Goal: Communication & Community: Ask a question

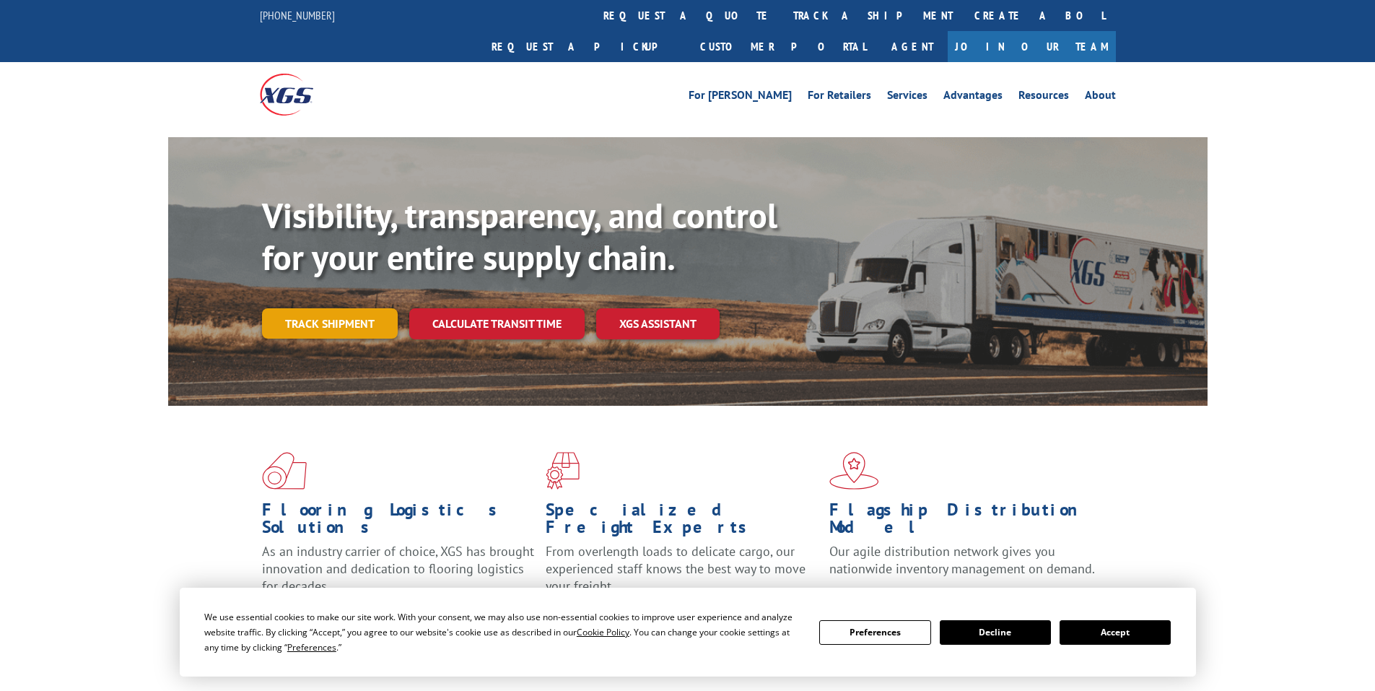
click at [327, 308] on link "Track shipment" at bounding box center [330, 323] width 136 height 30
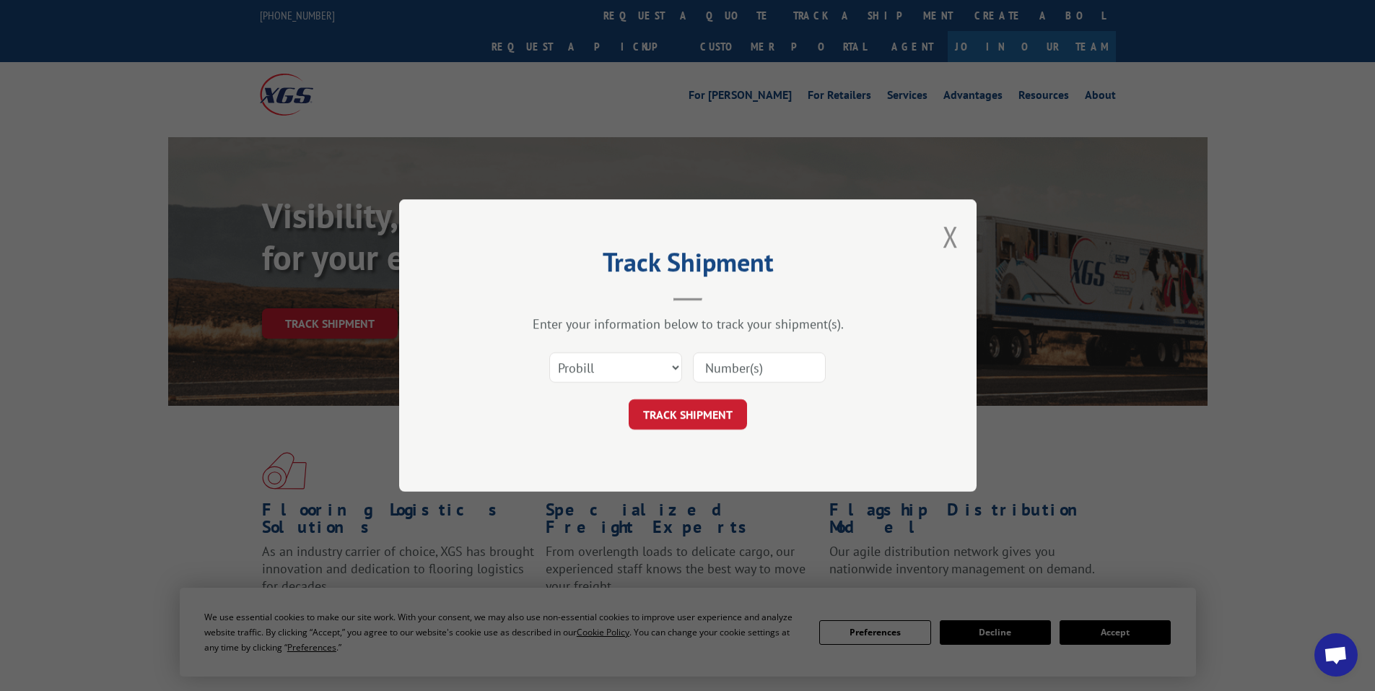
click at [755, 368] on input at bounding box center [759, 367] width 133 height 30
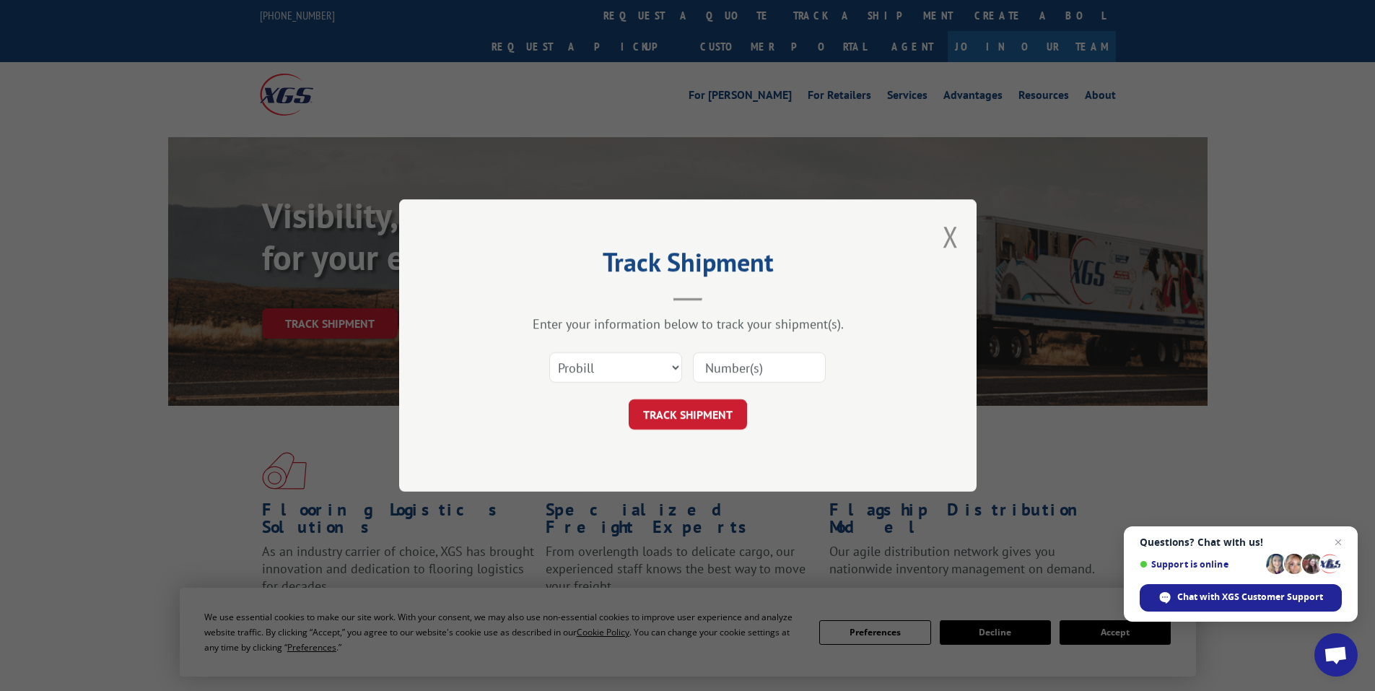
paste input "472385"
type input "472385"
click at [696, 412] on button "TRACK SHIPMENT" at bounding box center [688, 414] width 118 height 30
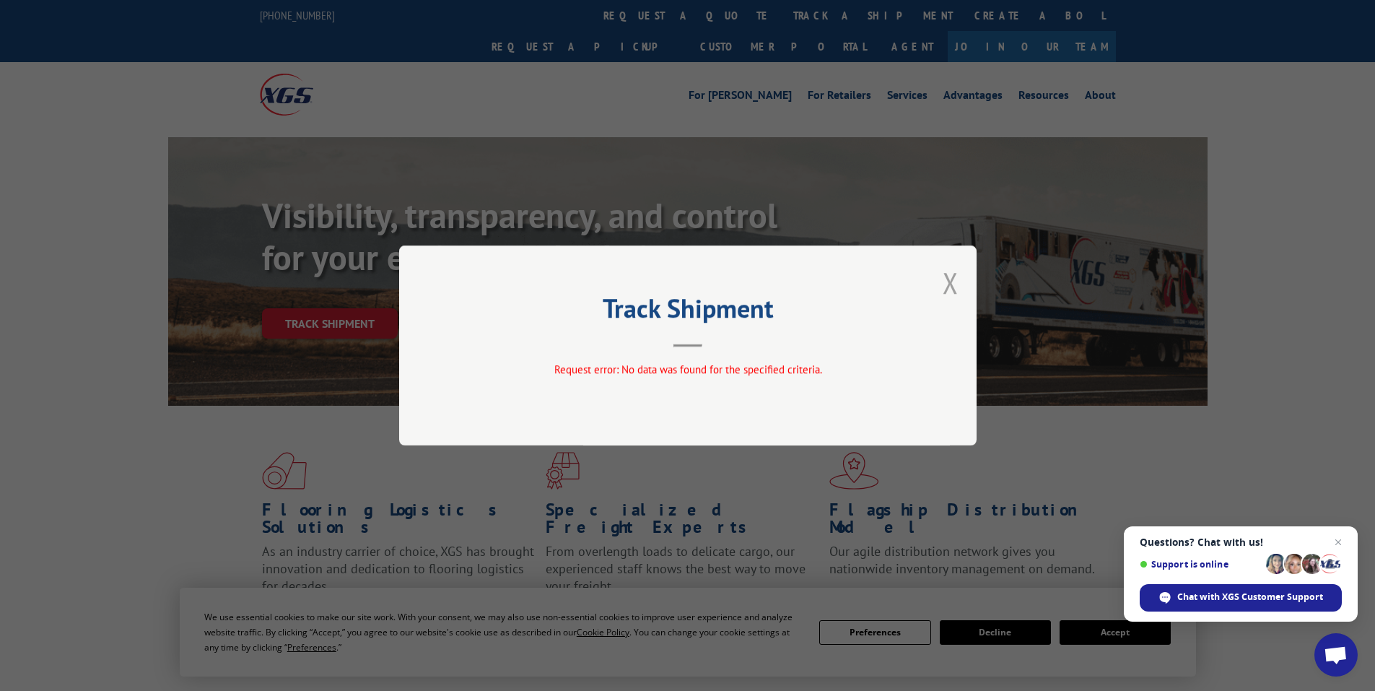
click at [950, 279] on button "Close modal" at bounding box center [951, 283] width 16 height 38
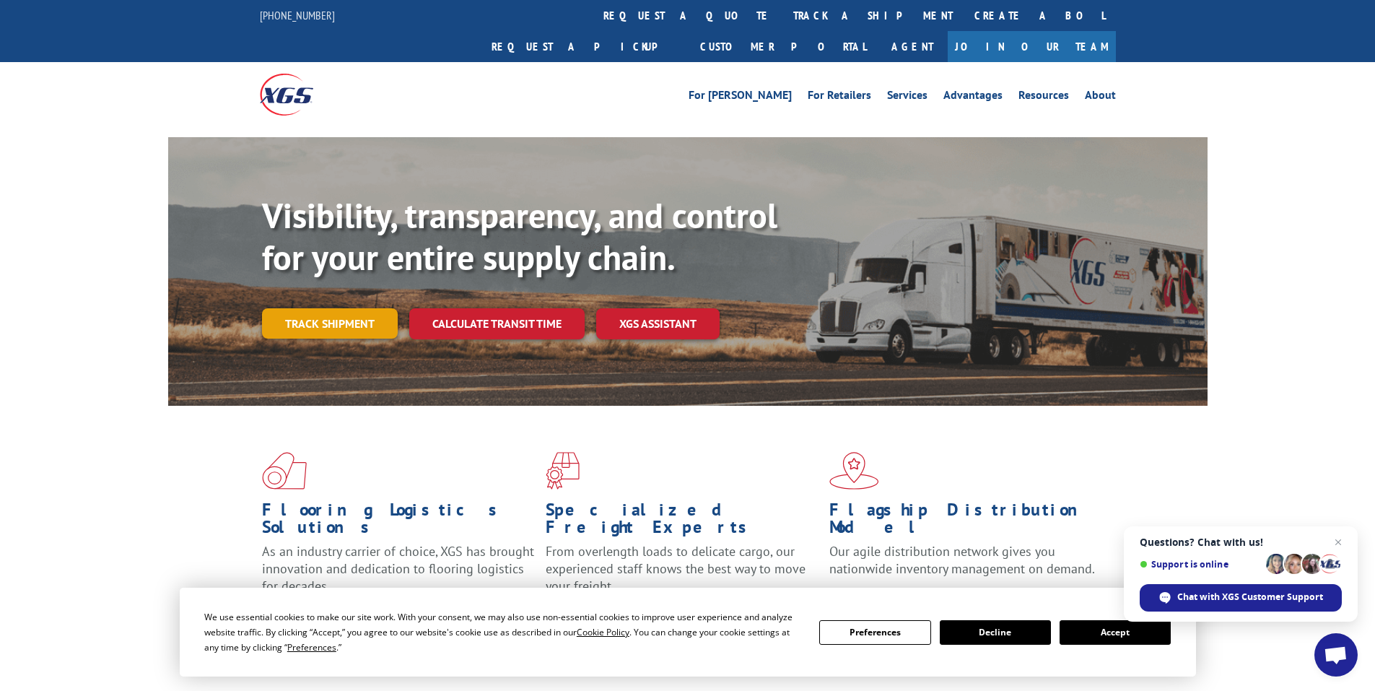
click at [314, 308] on link "Track shipment" at bounding box center [330, 323] width 136 height 30
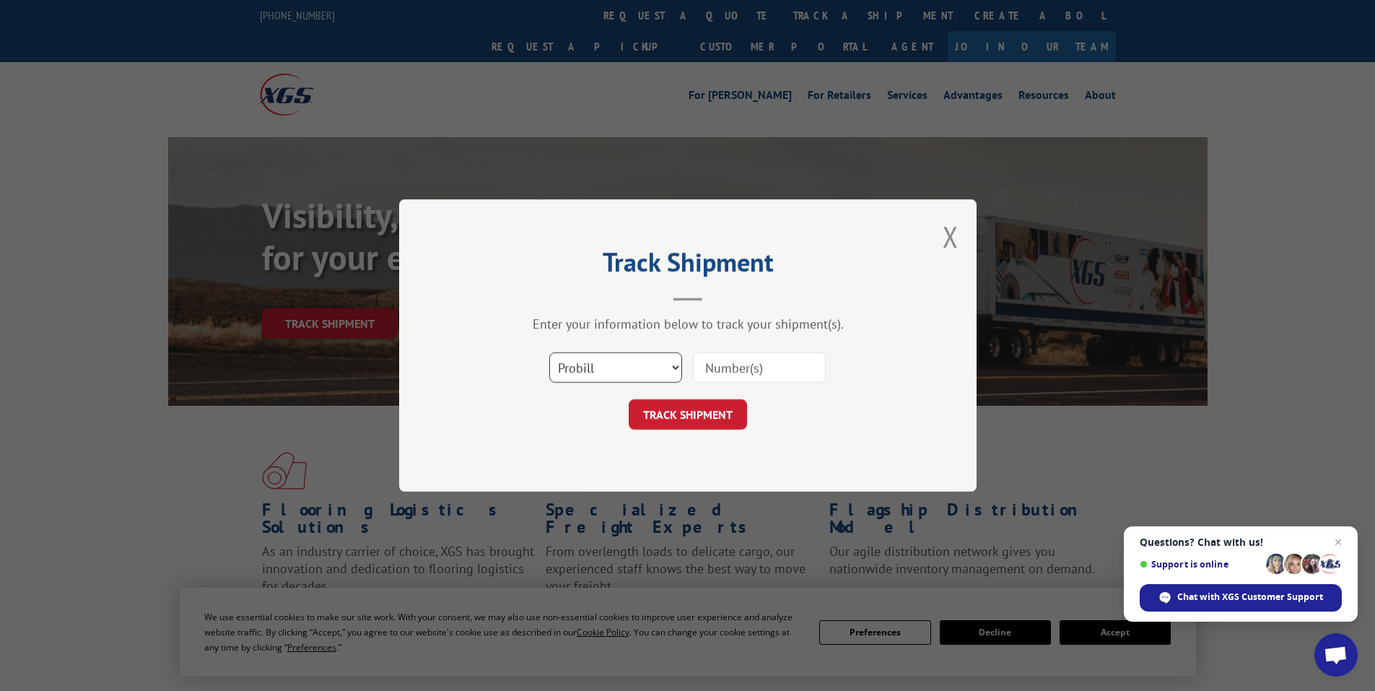
click at [608, 376] on select "Select category... Probill BOL PO" at bounding box center [615, 367] width 133 height 30
select select "po"
click at [549, 352] on select "Select category... Probill BOL PO" at bounding box center [615, 367] width 133 height 30
click at [759, 367] on input at bounding box center [759, 367] width 133 height 30
paste input "97510166"
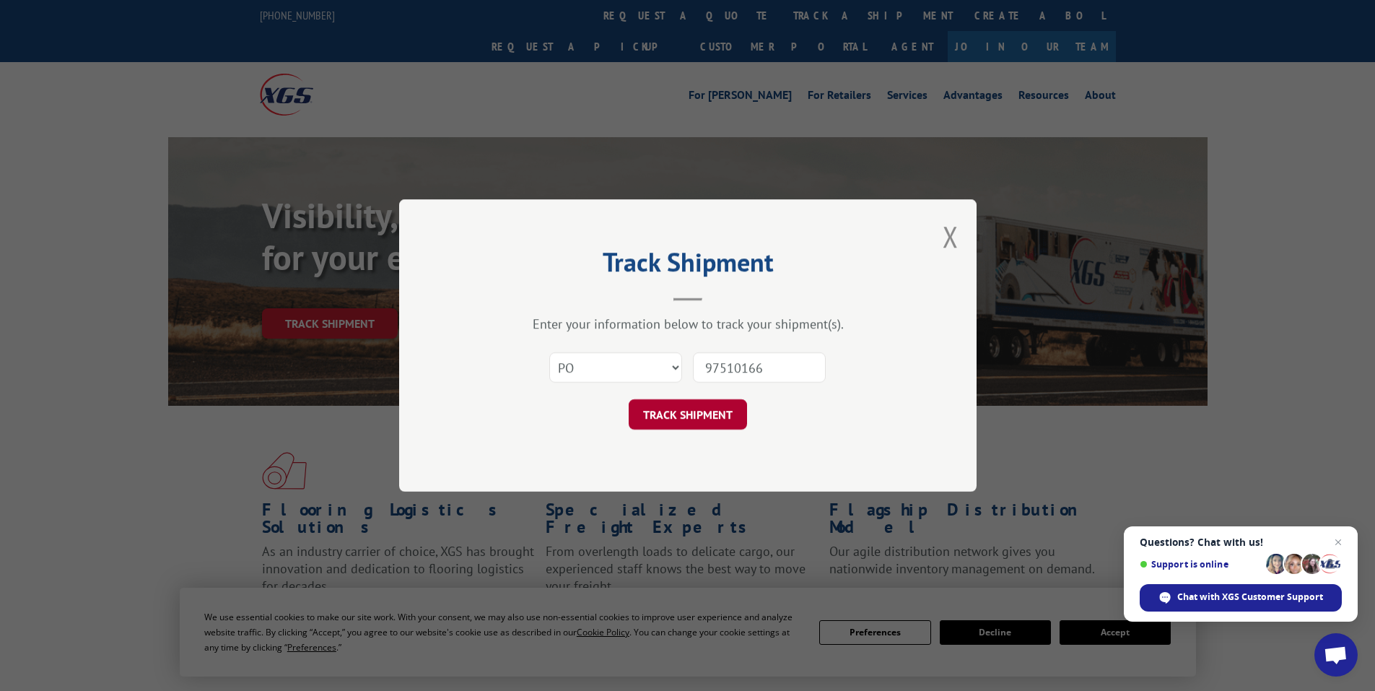
type input "97510166"
click at [717, 414] on button "TRACK SHIPMENT" at bounding box center [688, 414] width 118 height 30
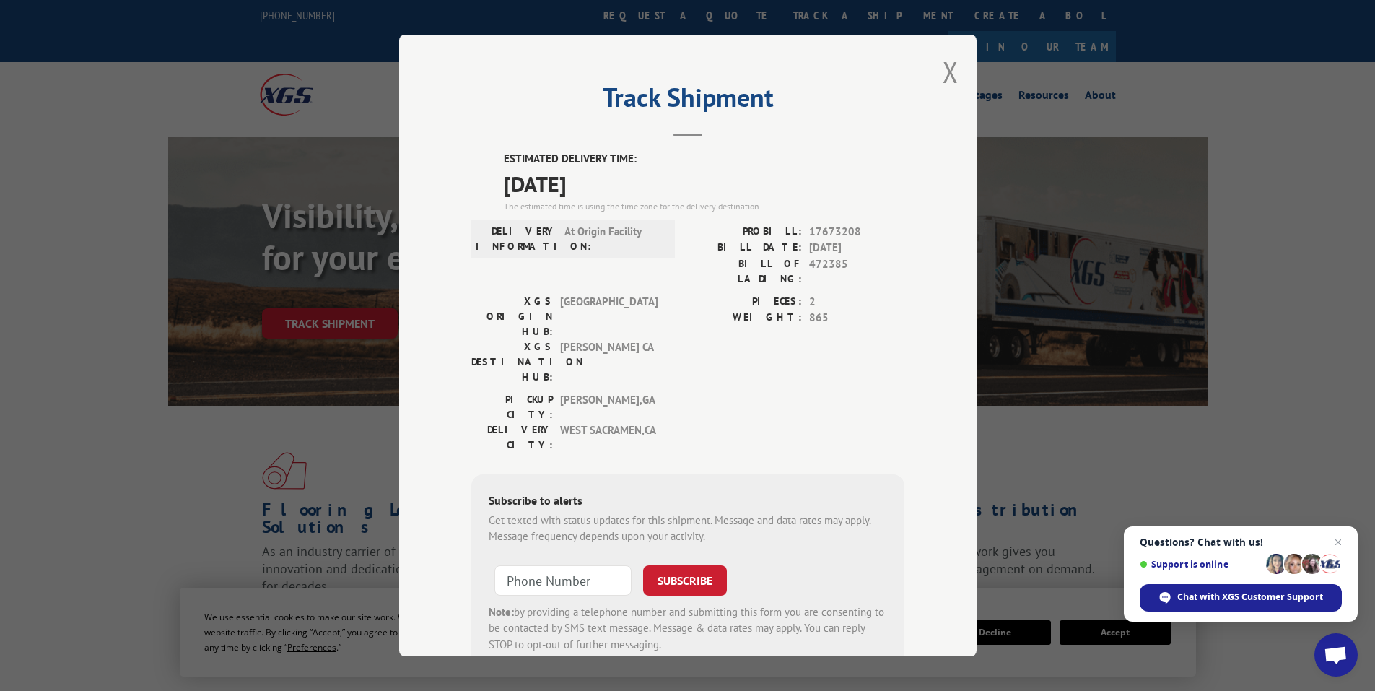
drag, startPoint x: 489, startPoint y: 149, endPoint x: 671, endPoint y: 197, distance: 188.9
click at [671, 197] on div "Track Shipment ESTIMATED DELIVERY TIME: [DATE] The estimated time is using the …" at bounding box center [688, 346] width 578 height 622
copy div "ESTIMATED DELIVERY TIME: [DATE]"
click at [943, 64] on button "Close modal" at bounding box center [951, 72] width 16 height 38
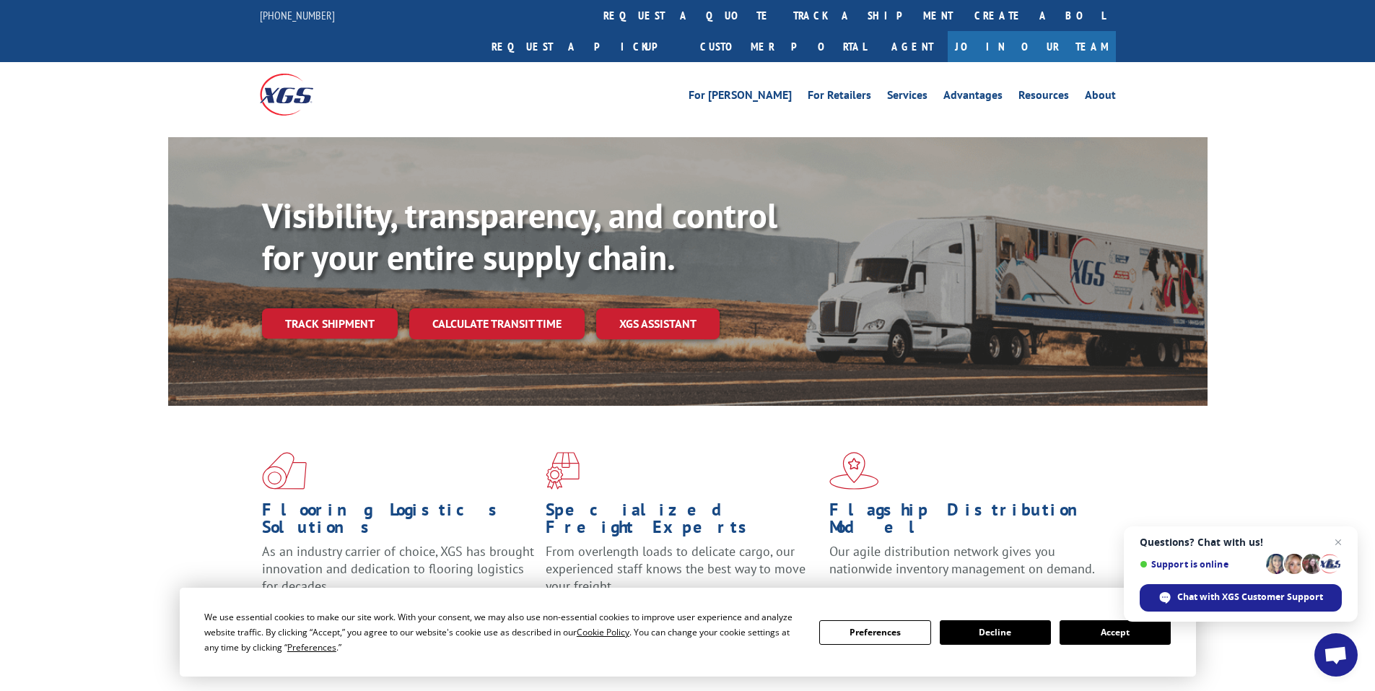
drag, startPoint x: 339, startPoint y: 287, endPoint x: 364, endPoint y: 286, distance: 25.3
click at [339, 308] on link "Track shipment" at bounding box center [330, 323] width 136 height 30
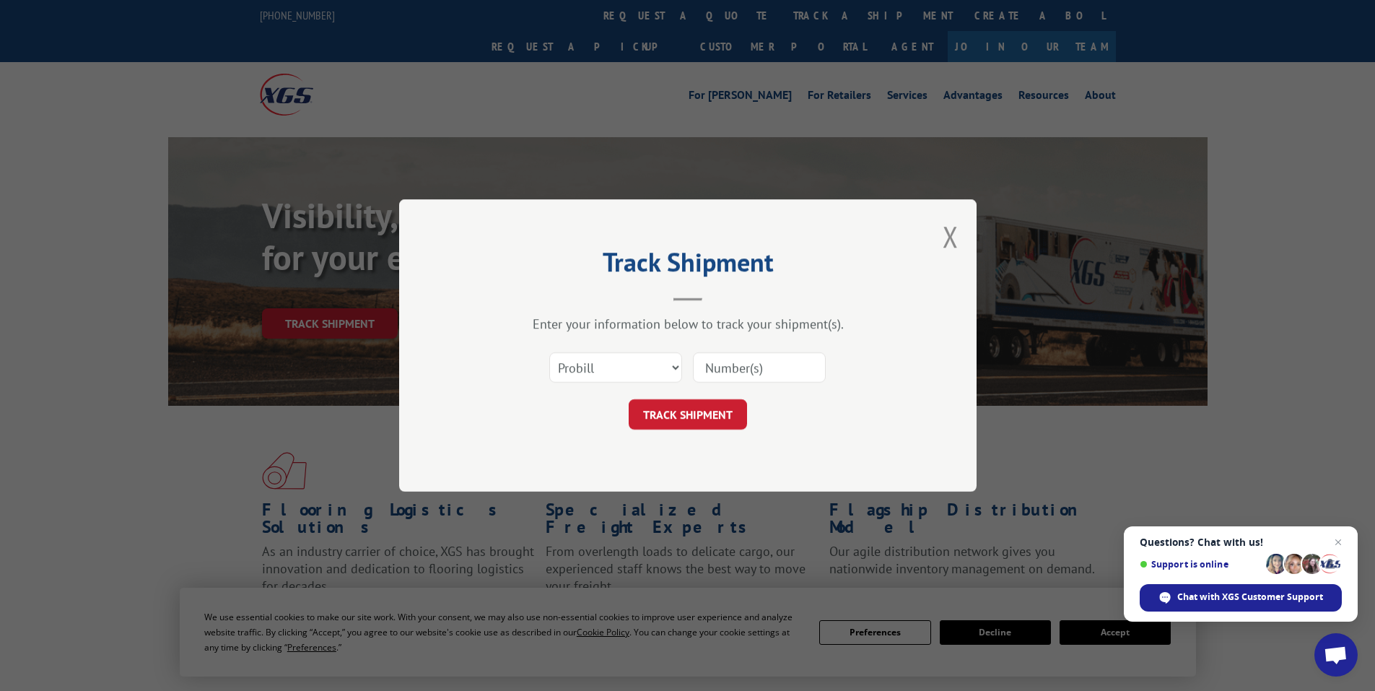
click at [720, 371] on input at bounding box center [759, 367] width 133 height 30
paste input "17410143"
type input "17410143"
click at [706, 408] on button "TRACK SHIPMENT" at bounding box center [688, 414] width 118 height 30
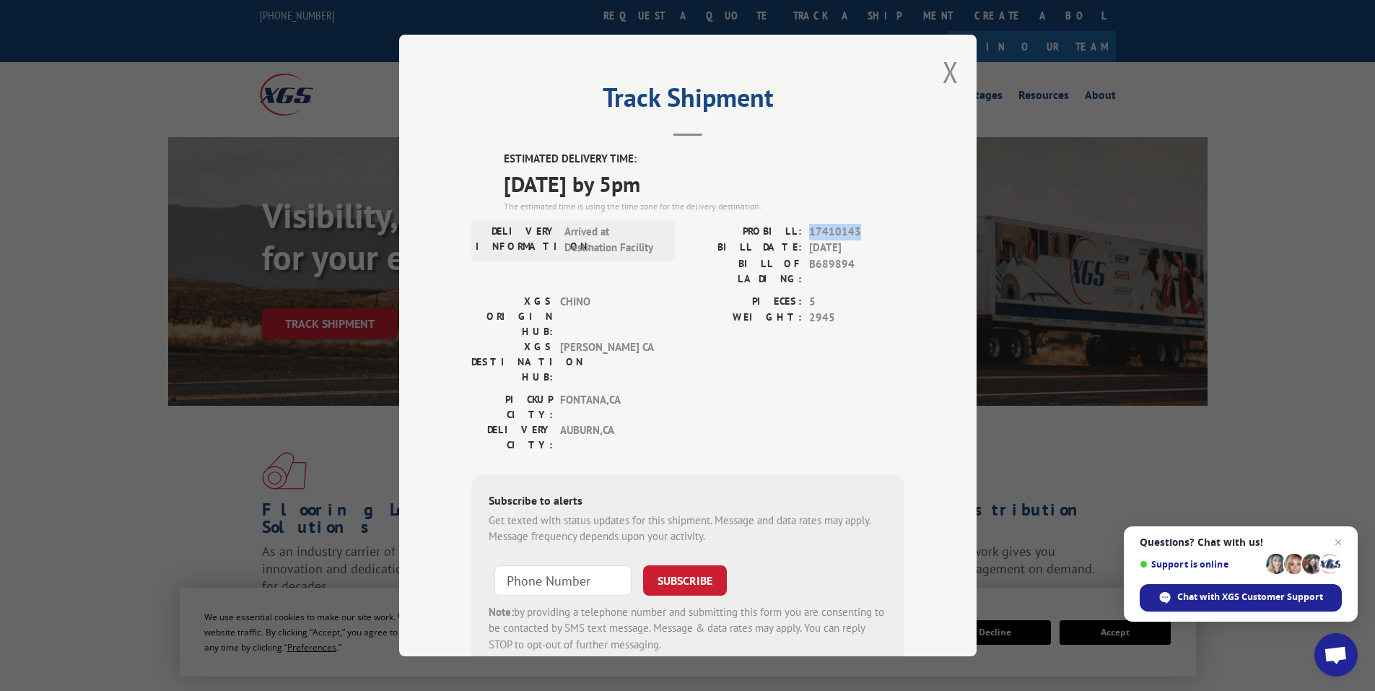
drag, startPoint x: 804, startPoint y: 225, endPoint x: 855, endPoint y: 225, distance: 51.3
click at [855, 225] on span "17410143" at bounding box center [856, 231] width 95 height 17
copy span "17410143"
click at [1211, 593] on span "Chat with XGS Customer Support" at bounding box center [1250, 597] width 146 height 13
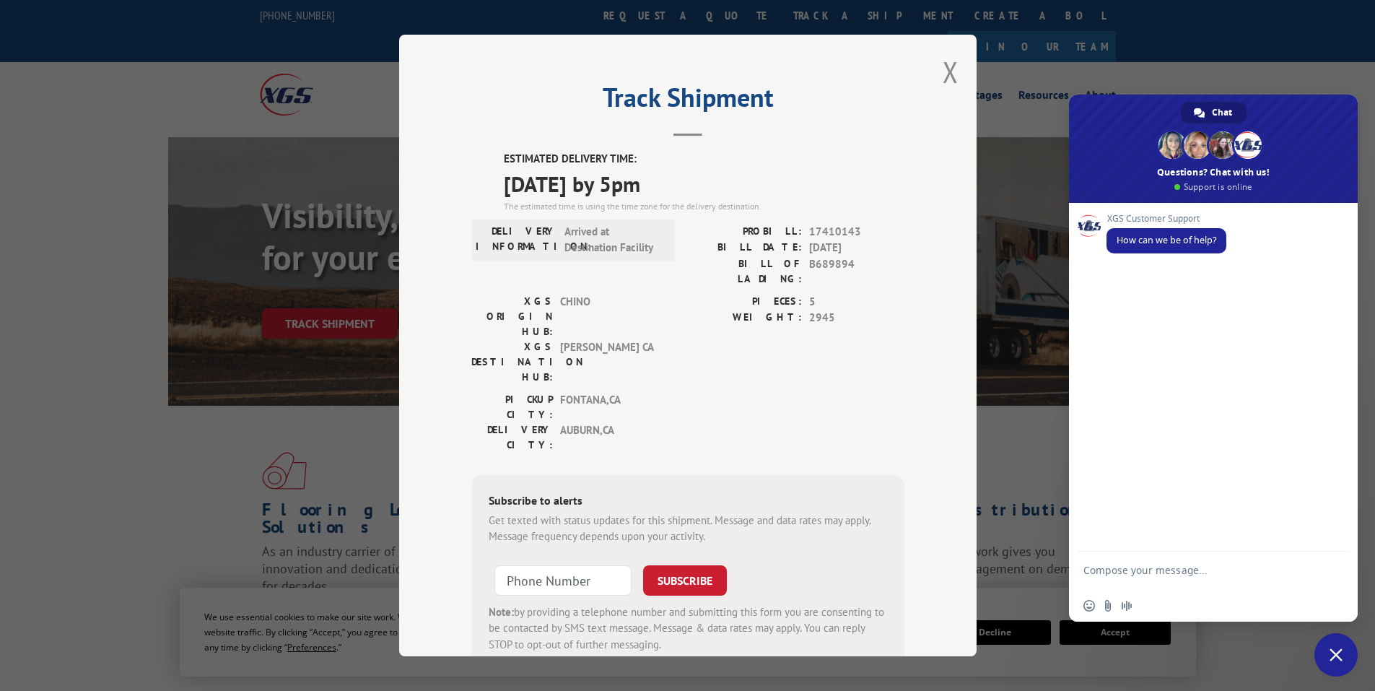
click at [1112, 569] on textarea "Compose your message..." at bounding box center [1198, 577] width 228 height 26
paste textarea "17410143"
type textarea "WE only recd 3 of the 5 pallets for BOL/Pro 17410143. Can you find out when the…"
click at [1333, 560] on span "Send" at bounding box center [1333, 557] width 11 height 11
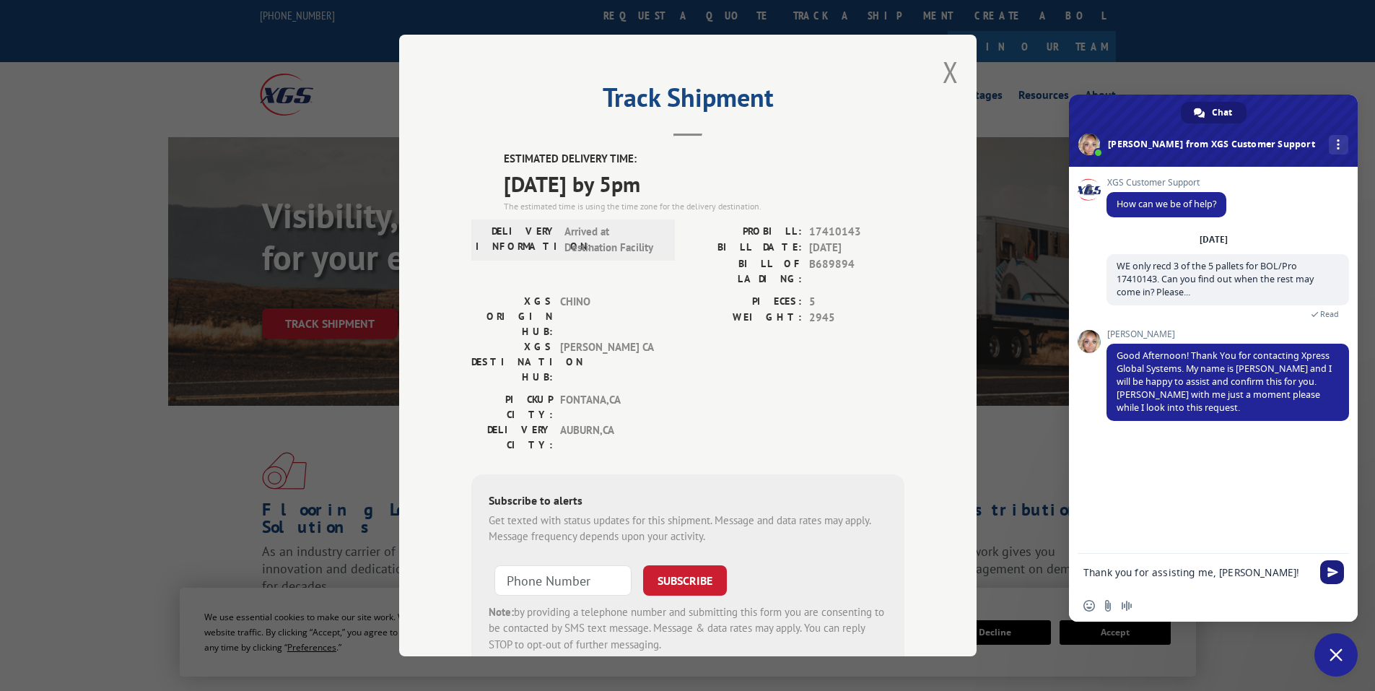
type textarea "Thank you for assisting me, [PERSON_NAME]!"
click at [1326, 571] on span "Send" at bounding box center [1332, 572] width 24 height 24
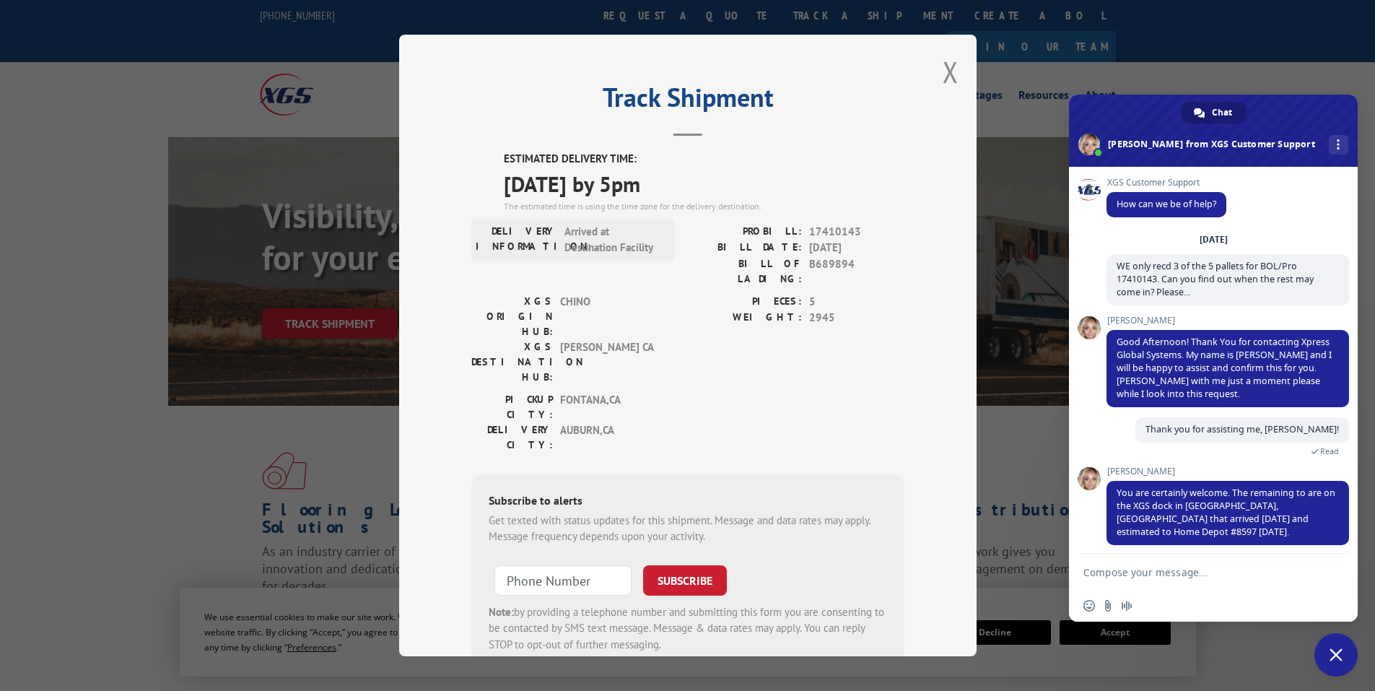
click at [1102, 572] on textarea "Compose your message..." at bounding box center [1198, 572] width 228 height 13
click at [1198, 583] on textarea "Thank you! AShlee! You have once more successfully assisted" at bounding box center [1198, 577] width 228 height 26
type textarea "Thank you! AShlee! You have once more successfully assisted the Home Depot #859…"
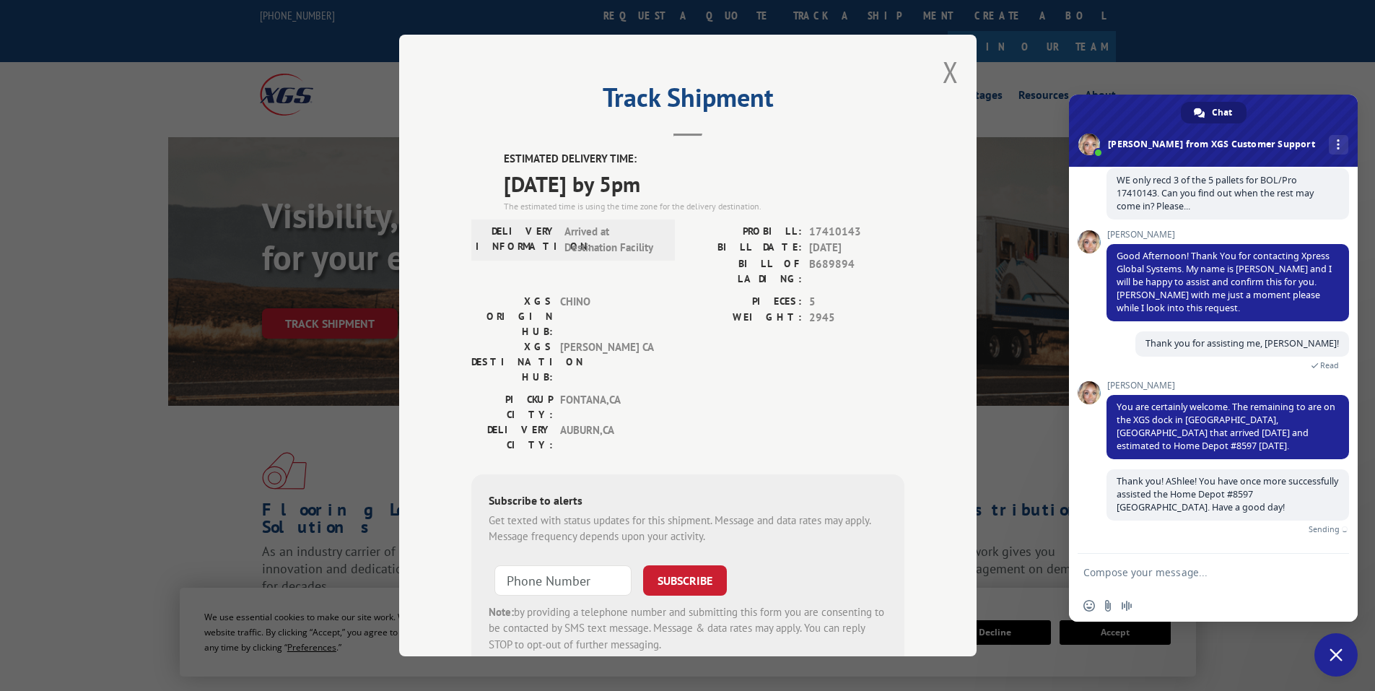
scroll to position [69, 0]
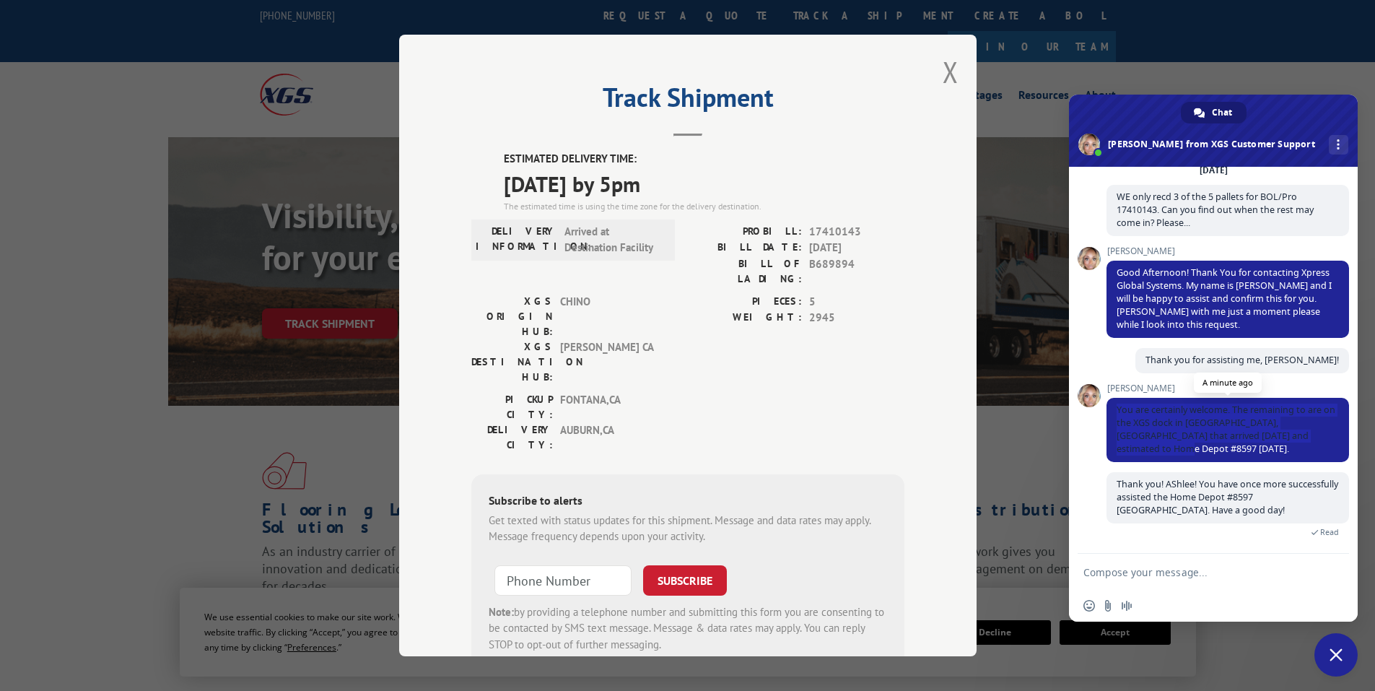
drag, startPoint x: 1118, startPoint y: 408, endPoint x: 1159, endPoint y: 448, distance: 58.2
click at [1159, 448] on span "You are certainly welcome. The remaining to are on the XGS dock in [GEOGRAPHIC_…" at bounding box center [1228, 430] width 243 height 64
copy span "You are certainly welcome. The remaining to are on the XGS dock in [GEOGRAPHIC_…"
